Goal: Find specific page/section: Find specific page/section

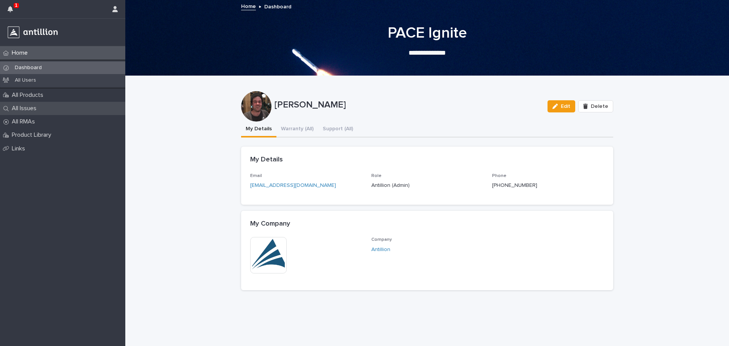
click at [30, 105] on p "All Issues" at bounding box center [26, 108] width 34 height 7
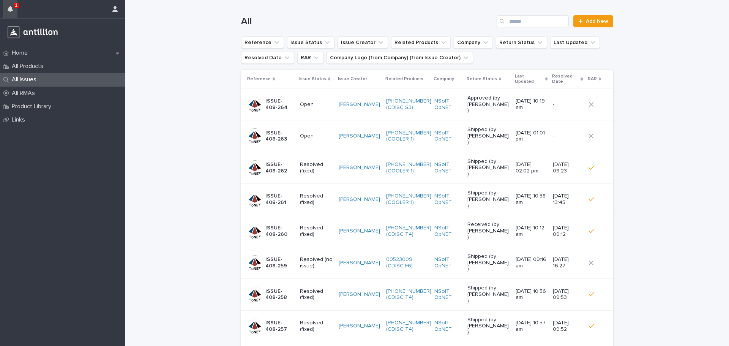
click at [11, 11] on icon "button" at bounding box center [10, 9] width 5 height 6
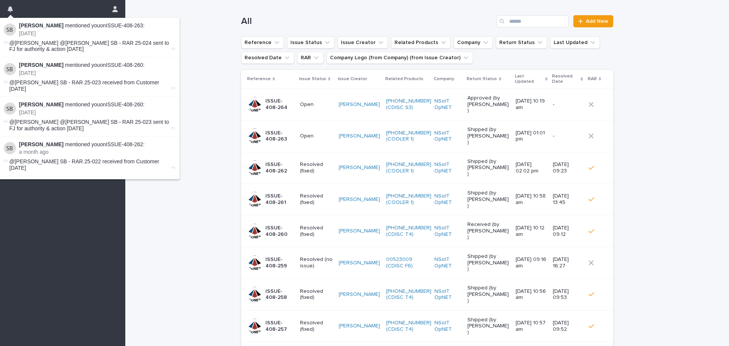
click at [225, 83] on div "Loading... Saving… Loading... Saving… All Add New Reference Issue Status Issue …" at bounding box center [427, 235] width 604 height 470
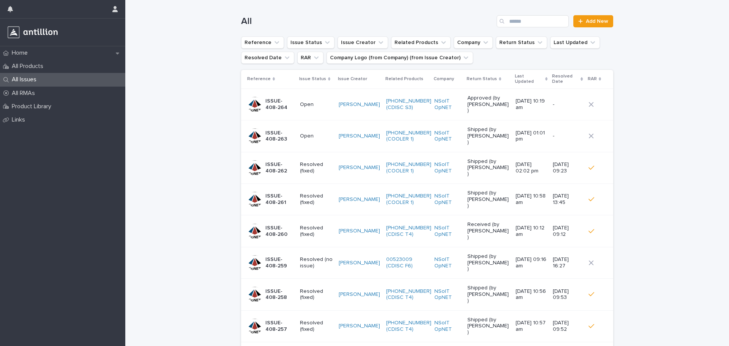
click at [273, 98] on p "ISSUE-408-264" at bounding box center [280, 104] width 28 height 13
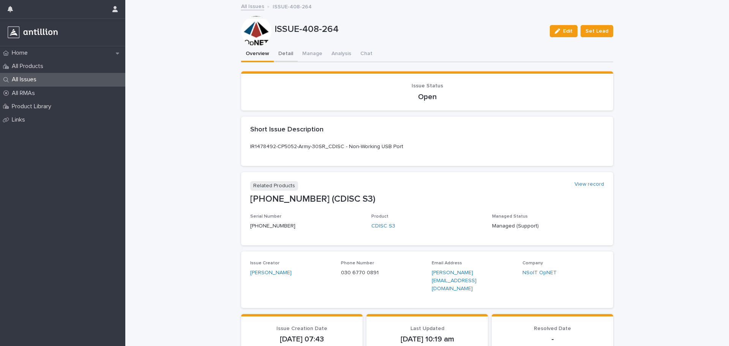
click at [277, 51] on button "Detail" at bounding box center [286, 54] width 24 height 16
